Goal: Transaction & Acquisition: Purchase product/service

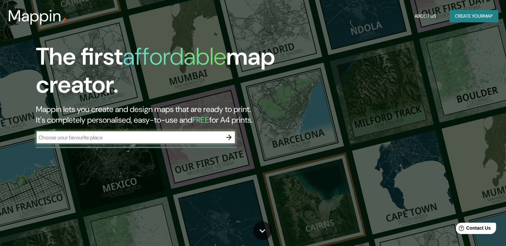
click at [468, 19] on button "Create your map" at bounding box center [474, 16] width 49 height 12
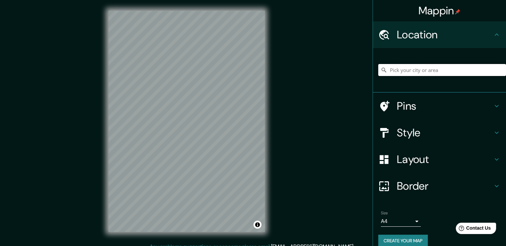
click at [421, 72] on input "Pick your city or area" at bounding box center [443, 70] width 128 height 12
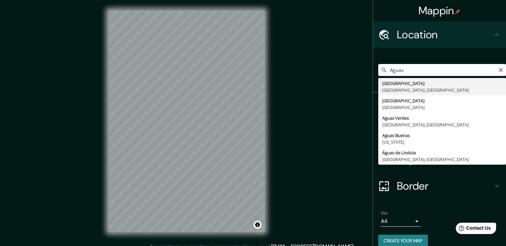
type input "Aguascalientes, Aguascalientes, México"
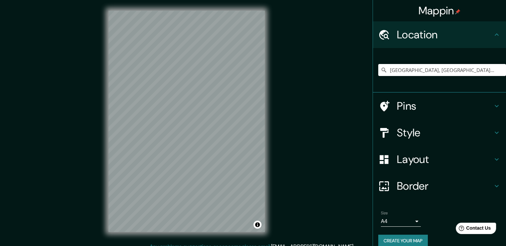
click at [493, 103] on icon at bounding box center [497, 106] width 8 height 8
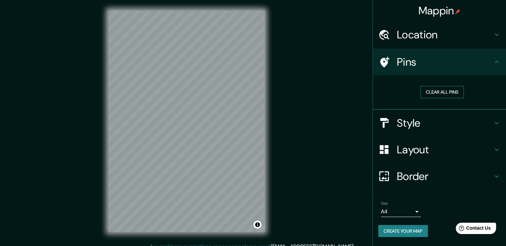
click at [450, 92] on button "Clear all pins" at bounding box center [442, 92] width 43 height 12
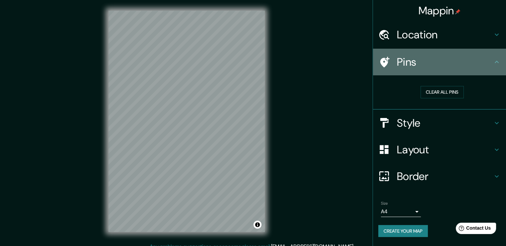
click at [406, 59] on h4 "Pins" at bounding box center [445, 61] width 96 height 13
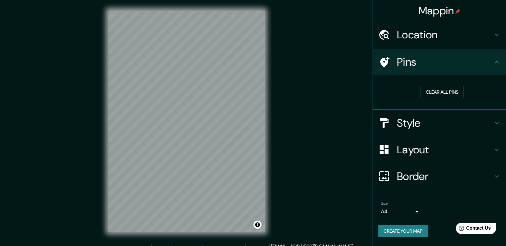
click at [498, 67] on div "Pins" at bounding box center [439, 62] width 133 height 27
click at [495, 59] on icon at bounding box center [497, 62] width 8 height 8
click at [388, 65] on icon at bounding box center [385, 62] width 12 height 12
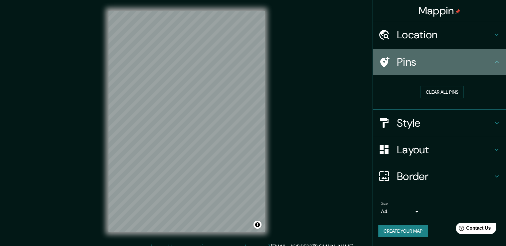
click at [495, 63] on icon at bounding box center [497, 62] width 8 height 8
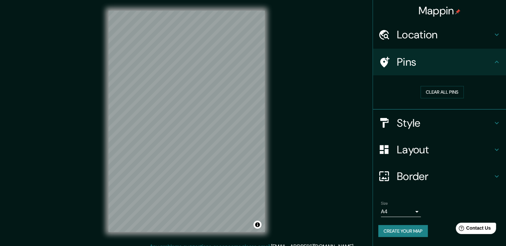
click at [498, 122] on icon at bounding box center [497, 123] width 4 height 2
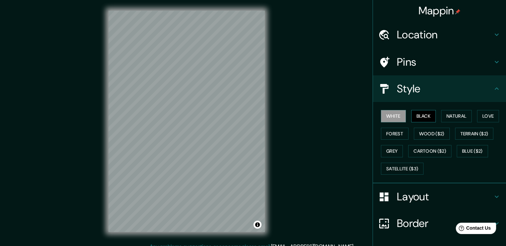
click at [419, 114] on button "Black" at bounding box center [423, 116] width 25 height 12
click at [453, 117] on button "Natural" at bounding box center [456, 116] width 31 height 12
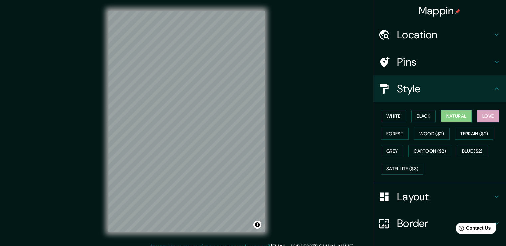
click at [483, 113] on button "Love" at bounding box center [488, 116] width 22 height 12
click at [389, 130] on button "Forest" at bounding box center [395, 134] width 28 height 12
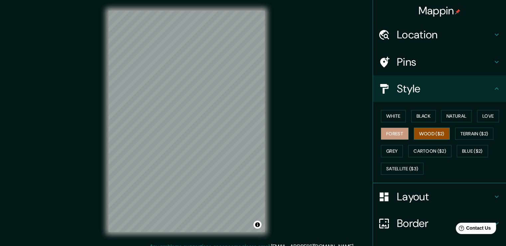
click at [426, 133] on button "Wood ($2)" at bounding box center [432, 134] width 36 height 12
click at [471, 131] on button "Terrain ($2)" at bounding box center [474, 134] width 39 height 12
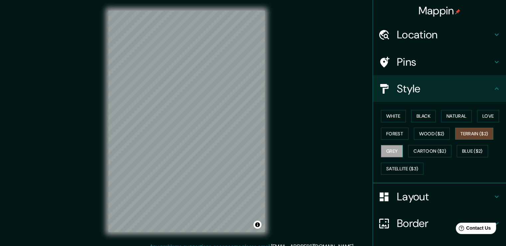
click at [389, 152] on button "Grey" at bounding box center [392, 151] width 22 height 12
click at [425, 151] on button "Cartoon ($2)" at bounding box center [429, 151] width 43 height 12
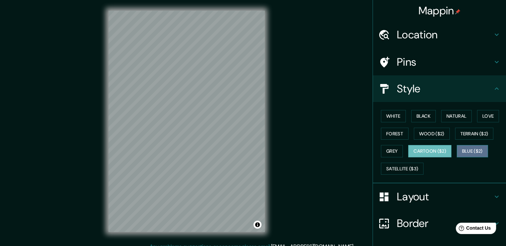
click at [474, 149] on button "Blue ($2)" at bounding box center [472, 151] width 31 height 12
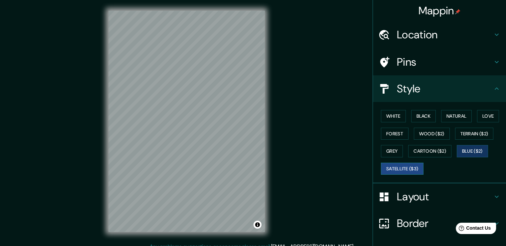
click at [406, 171] on button "Satellite ($3)" at bounding box center [402, 168] width 43 height 12
click at [393, 120] on button "White" at bounding box center [393, 116] width 25 height 12
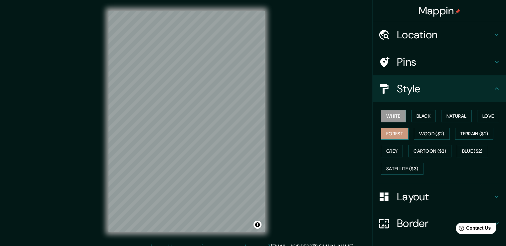
click at [389, 133] on button "Forest" at bounding box center [395, 134] width 28 height 12
click at [390, 114] on button "White" at bounding box center [393, 116] width 25 height 12
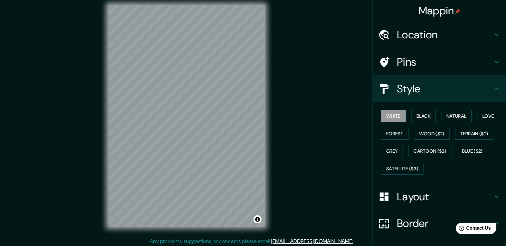
scroll to position [7, 0]
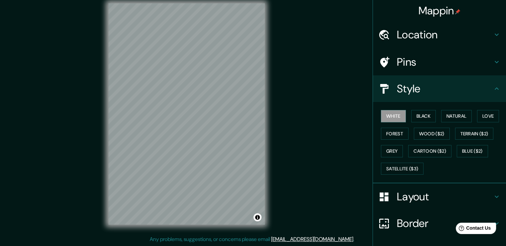
click at [423, 91] on h4 "Style" at bounding box center [445, 88] width 96 height 13
click at [398, 196] on h4 "Layout" at bounding box center [445, 196] width 96 height 13
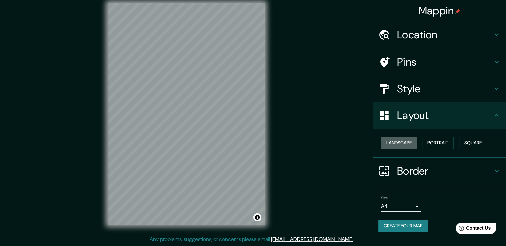
click at [406, 145] on button "Landscape" at bounding box center [399, 142] width 36 height 12
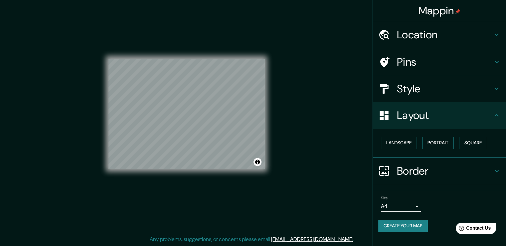
click at [449, 141] on button "Portrait" at bounding box center [438, 142] width 32 height 12
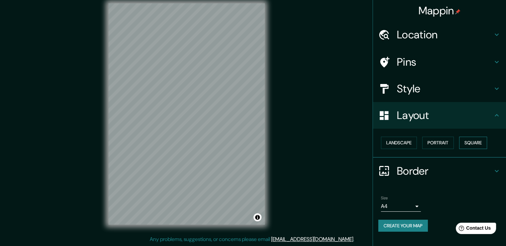
click at [480, 144] on button "Square" at bounding box center [473, 142] width 28 height 12
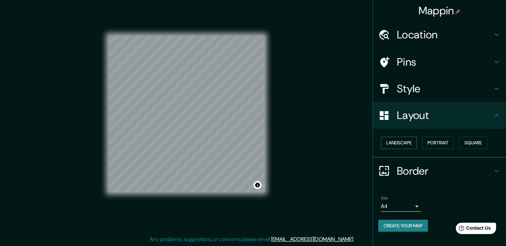
click at [405, 146] on button "Landscape" at bounding box center [399, 142] width 36 height 12
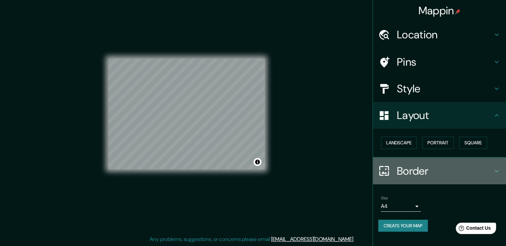
click at [495, 170] on icon at bounding box center [497, 171] width 8 height 8
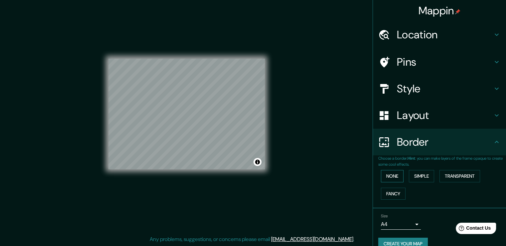
click at [388, 174] on button "None" at bounding box center [392, 176] width 23 height 12
click at [424, 178] on button "Simple" at bounding box center [421, 176] width 25 height 12
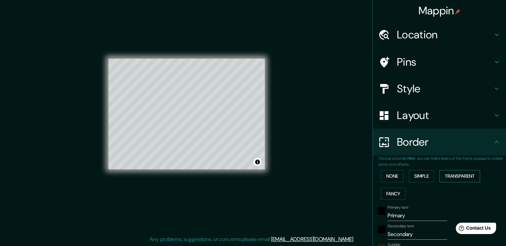
click at [453, 177] on button "Transparent" at bounding box center [460, 176] width 41 height 12
click at [397, 191] on button "Fancy" at bounding box center [393, 193] width 25 height 12
click at [388, 178] on button "None" at bounding box center [392, 176] width 23 height 12
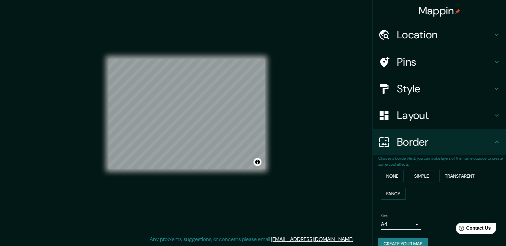
click at [422, 177] on button "Simple" at bounding box center [421, 176] width 25 height 12
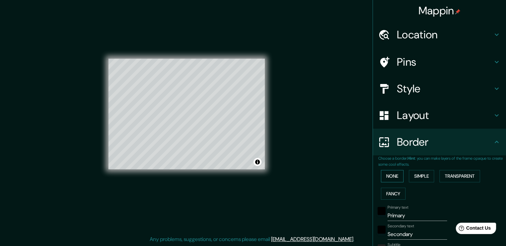
click at [391, 177] on button "None" at bounding box center [392, 176] width 23 height 12
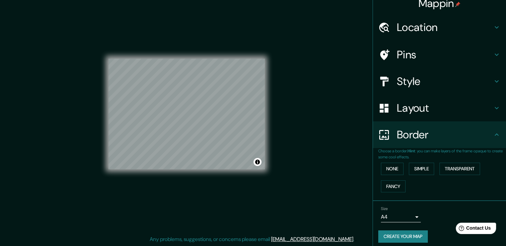
scroll to position [11, 0]
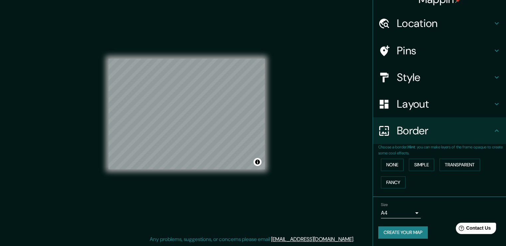
click at [408, 212] on body "Mappin Location Aguascalientes, Aguascalientes, México Pins Style Layout Border…" at bounding box center [253, 116] width 506 height 246
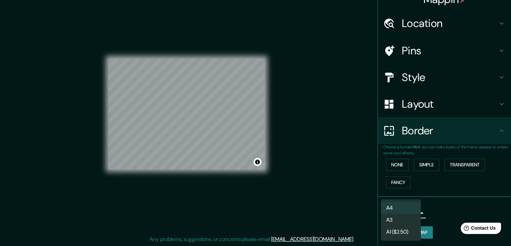
click at [411, 220] on li "A3" at bounding box center [401, 220] width 40 height 12
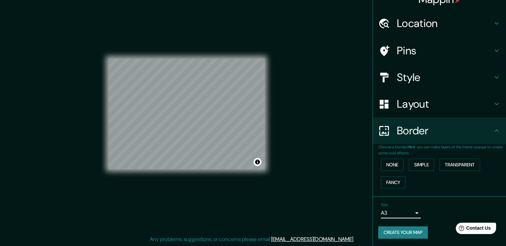
click at [409, 214] on body "Mappin Location Aguascalientes, Aguascalientes, México Pins Style Layout Border…" at bounding box center [253, 116] width 506 height 246
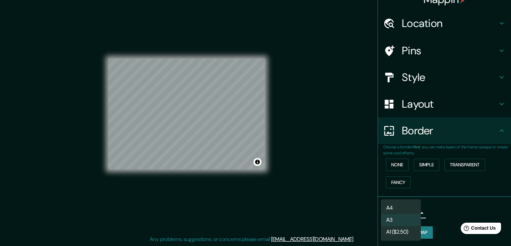
click at [411, 205] on li "A4" at bounding box center [401, 208] width 40 height 12
type input "single"
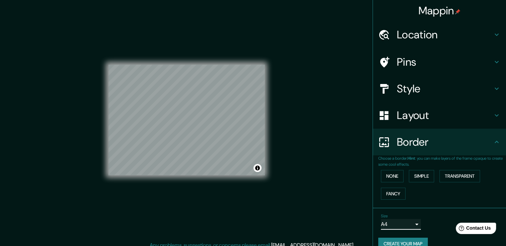
scroll to position [0, 0]
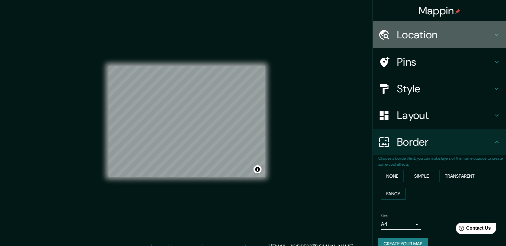
click at [474, 28] on h4 "Location" at bounding box center [445, 34] width 96 height 13
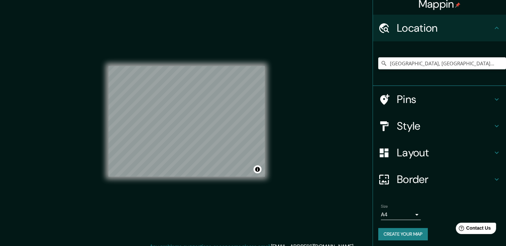
scroll to position [9, 0]
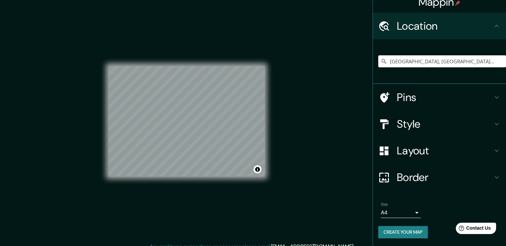
click at [406, 231] on button "Create your map" at bounding box center [404, 232] width 50 height 12
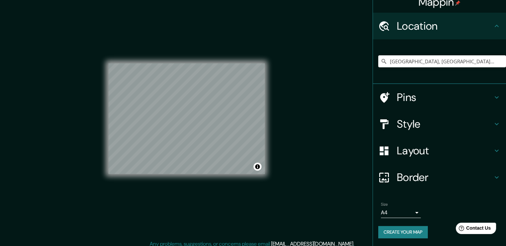
scroll to position [0, 0]
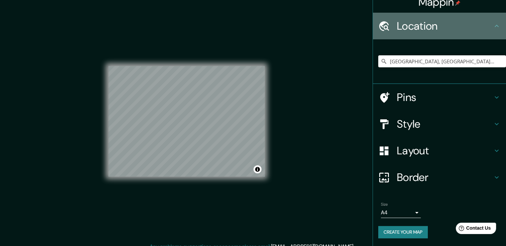
click at [414, 36] on div "Location" at bounding box center [439, 26] width 133 height 27
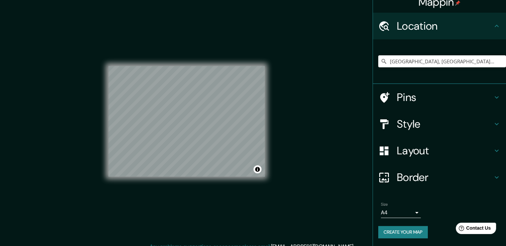
click at [493, 26] on icon at bounding box center [497, 26] width 8 height 8
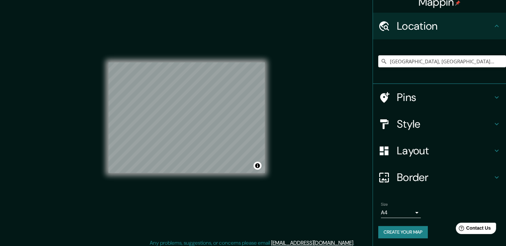
scroll to position [7, 0]
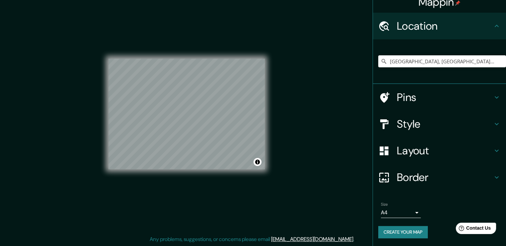
click at [400, 236] on button "Create your map" at bounding box center [404, 232] width 50 height 12
click at [466, 226] on div "Help Contact Us" at bounding box center [476, 228] width 42 height 12
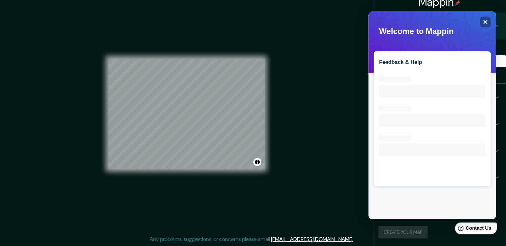
scroll to position [0, 0]
click at [484, 18] on div "Close" at bounding box center [485, 22] width 11 height 11
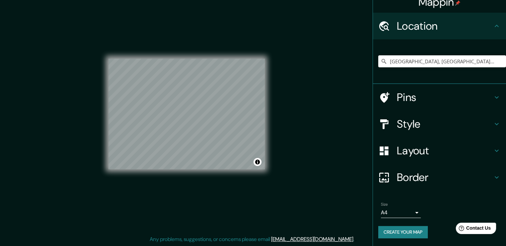
click at [412, 212] on body "Mappin Location Aguascalientes, Aguascalientes, México Pins Style Layout Border…" at bounding box center [253, 116] width 506 height 246
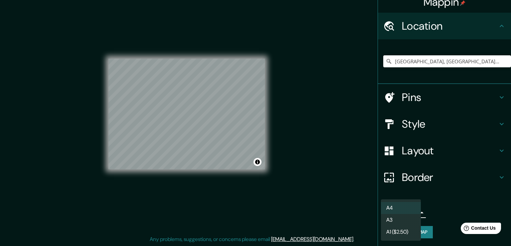
drag, startPoint x: 406, startPoint y: 209, endPoint x: 409, endPoint y: 220, distance: 11.1
click at [406, 209] on li "A4" at bounding box center [401, 208] width 40 height 12
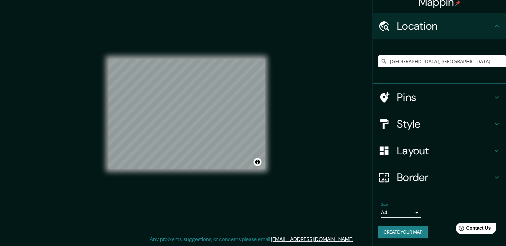
click at [406, 233] on button "Create your map" at bounding box center [404, 232] width 50 height 12
click at [302, 130] on div "Mappin Location Aguascalientes, Aguascalientes, México Pins Style Layout Border…" at bounding box center [253, 119] width 506 height 253
click at [257, 164] on button "Toggle attribution" at bounding box center [258, 162] width 8 height 8
click at [294, 160] on div "Mappin Location Aguascalientes, Aguascalientes, México Pins Style Layout Border…" at bounding box center [253, 119] width 506 height 253
click at [389, 230] on button "Create your map" at bounding box center [404, 232] width 50 height 12
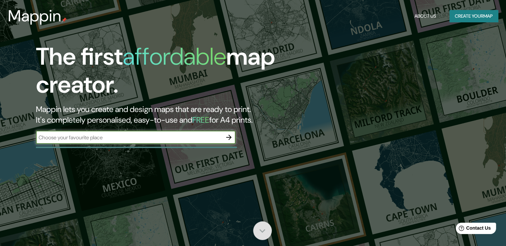
click at [262, 234] on icon at bounding box center [263, 231] width 12 height 12
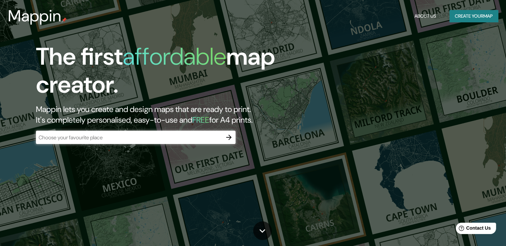
click at [473, 15] on button "Create your map" at bounding box center [474, 16] width 49 height 12
